Goal: Find contact information: Find contact information

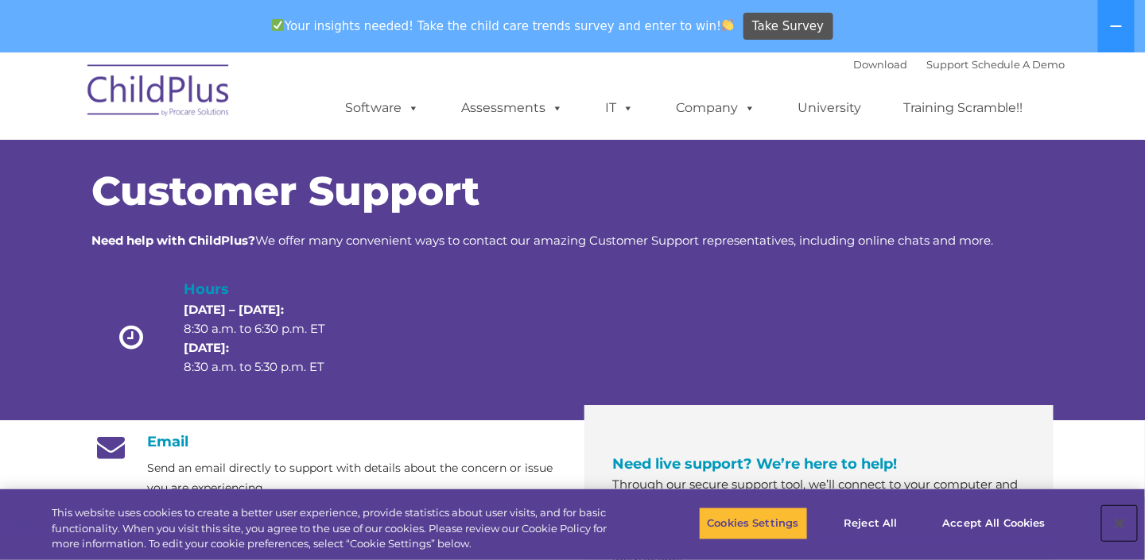
click at [1117, 530] on button "Close" at bounding box center [1119, 523] width 35 height 35
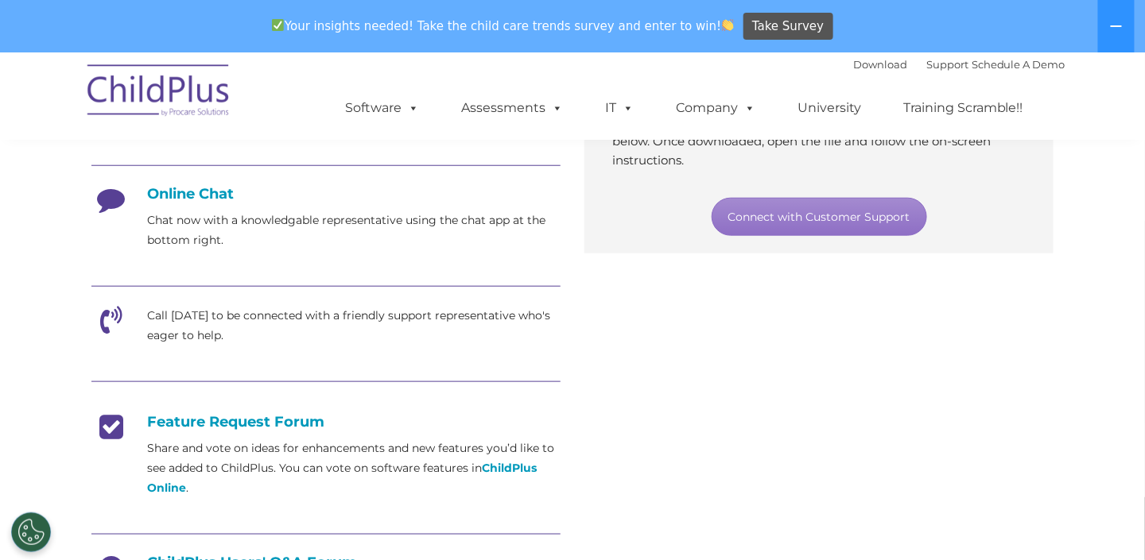
scroll to position [417, 0]
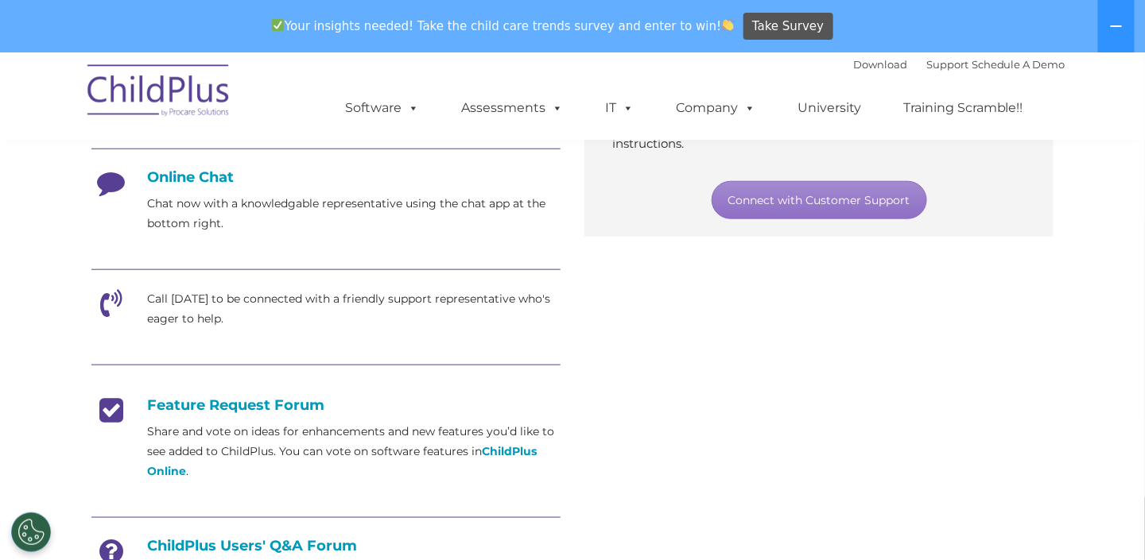
click at [197, 298] on p "Call [DATE] to be connected with a friendly support representative who's eager …" at bounding box center [353, 309] width 413 height 40
click at [104, 303] on icon at bounding box center [111, 309] width 40 height 40
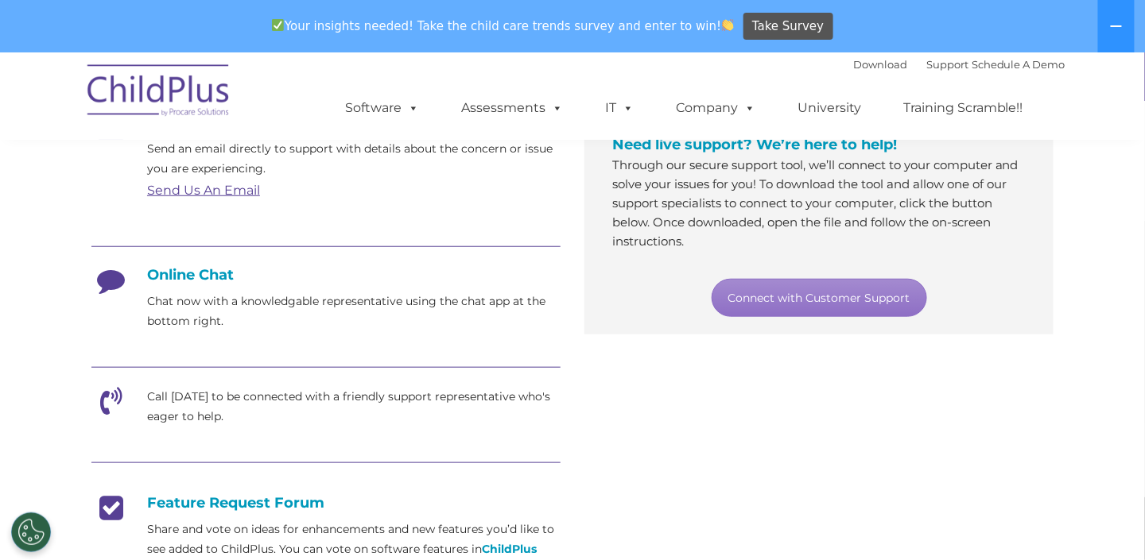
scroll to position [321, 0]
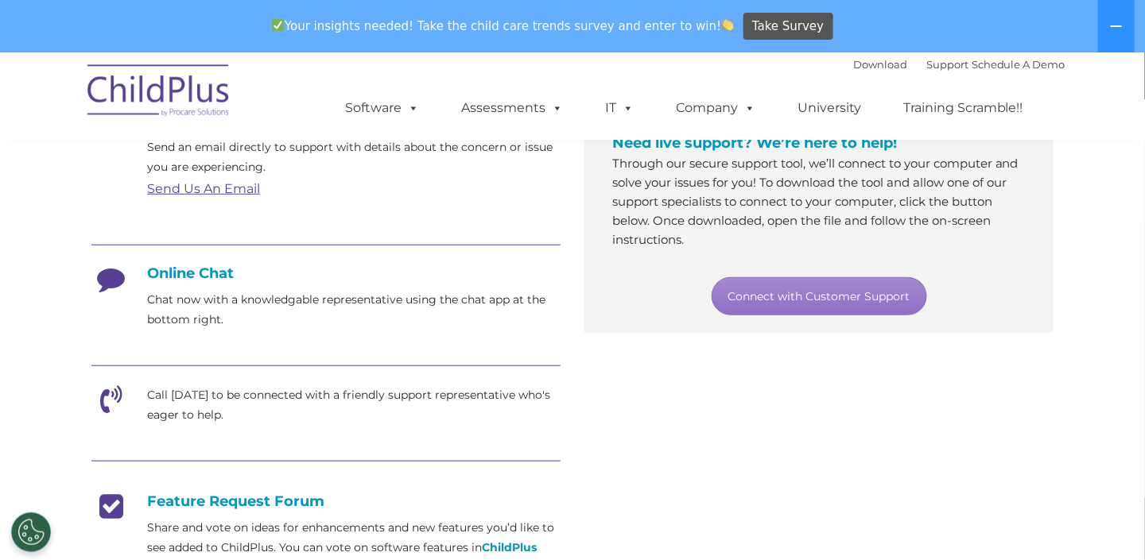
click at [113, 391] on icon at bounding box center [111, 406] width 40 height 40
click at [215, 419] on p "Call [DATE] to be connected with a friendly support representative who's eager …" at bounding box center [353, 406] width 413 height 40
click at [211, 422] on p "Call [DATE] to be connected with a friendly support representative who's eager …" at bounding box center [353, 406] width 413 height 40
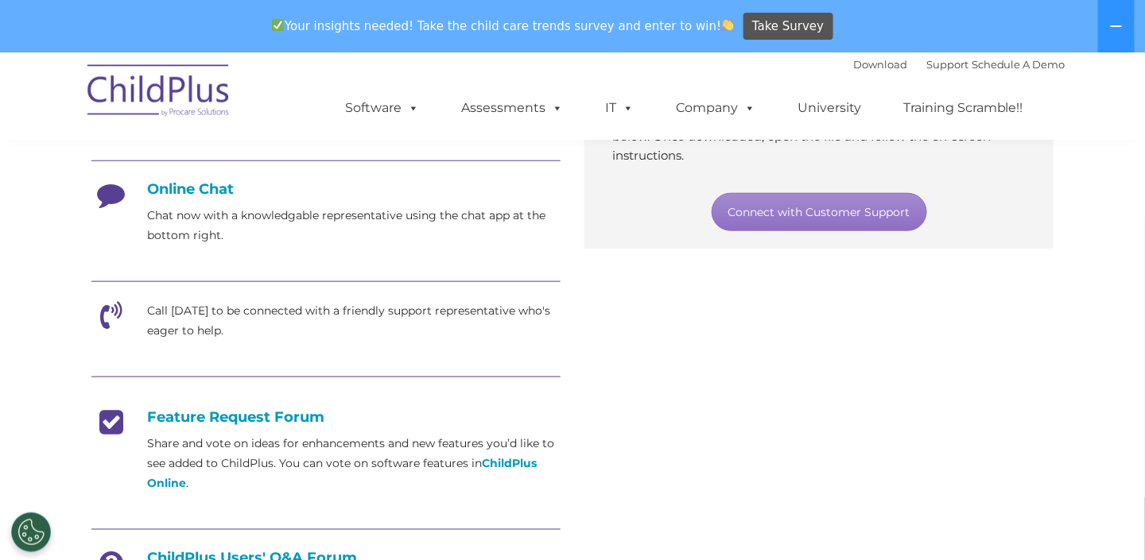
scroll to position [404, 0]
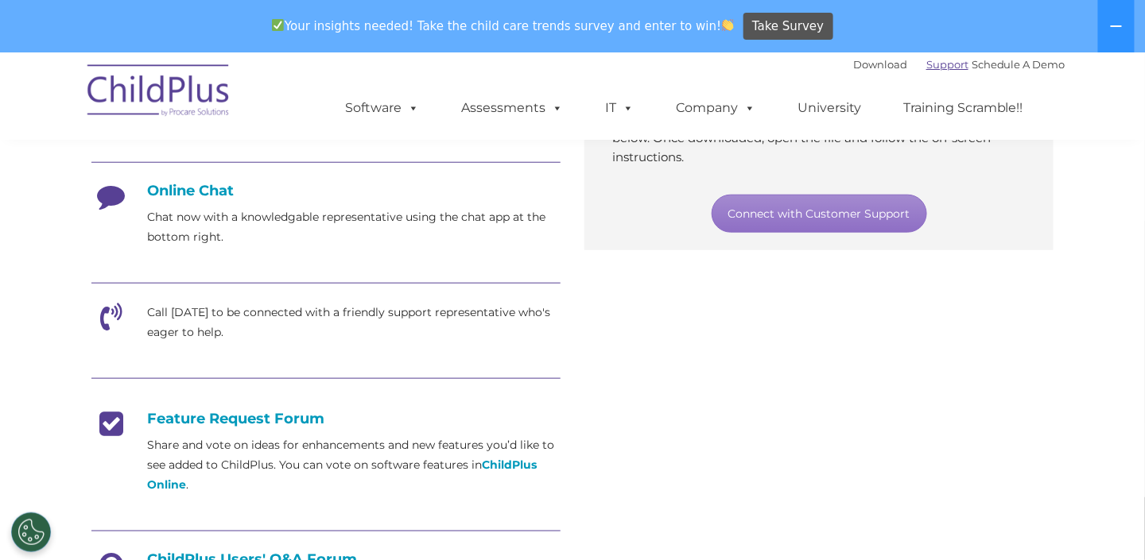
click at [927, 59] on link "Support" at bounding box center [947, 64] width 42 height 13
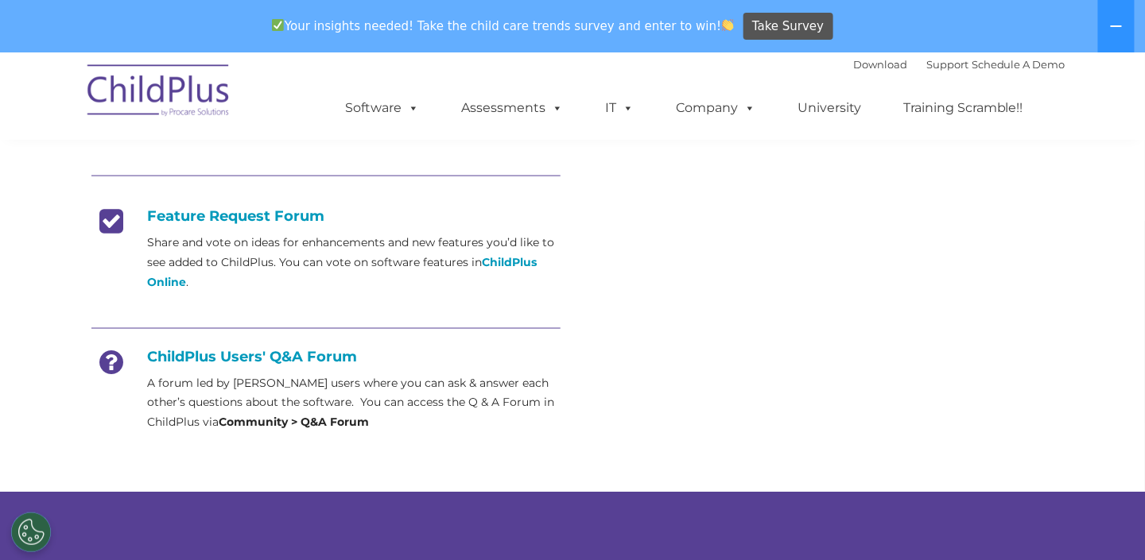
scroll to position [1057, 0]
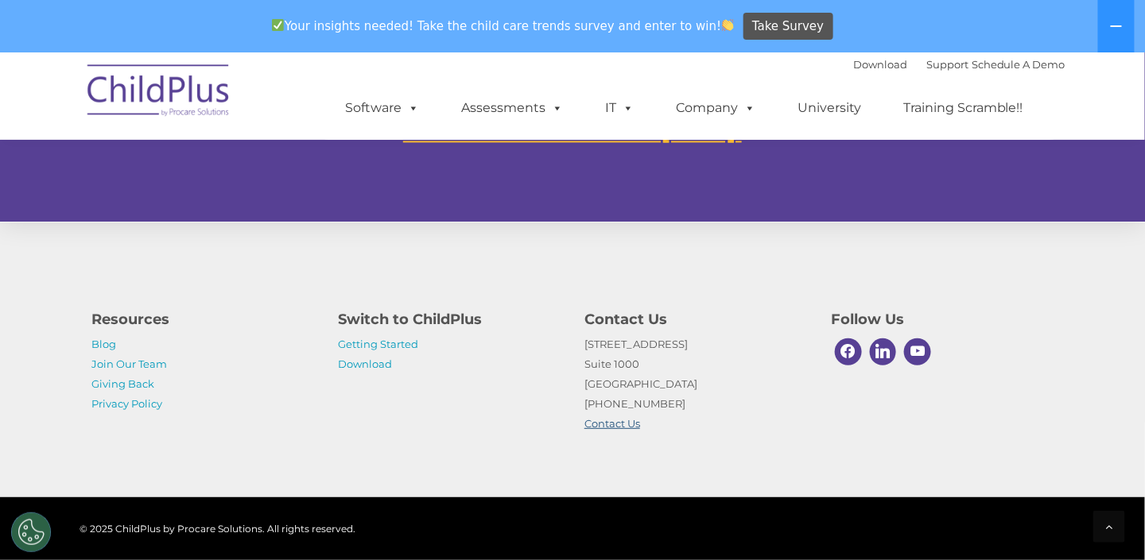
click at [622, 425] on link "Contact Us" at bounding box center [612, 423] width 56 height 13
